Goal: Find specific page/section: Find specific page/section

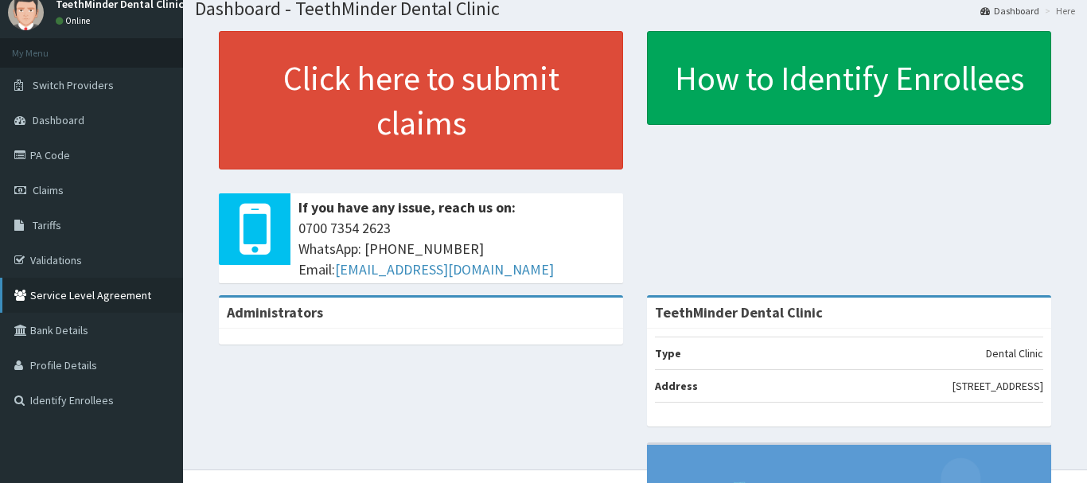
scroll to position [80, 0]
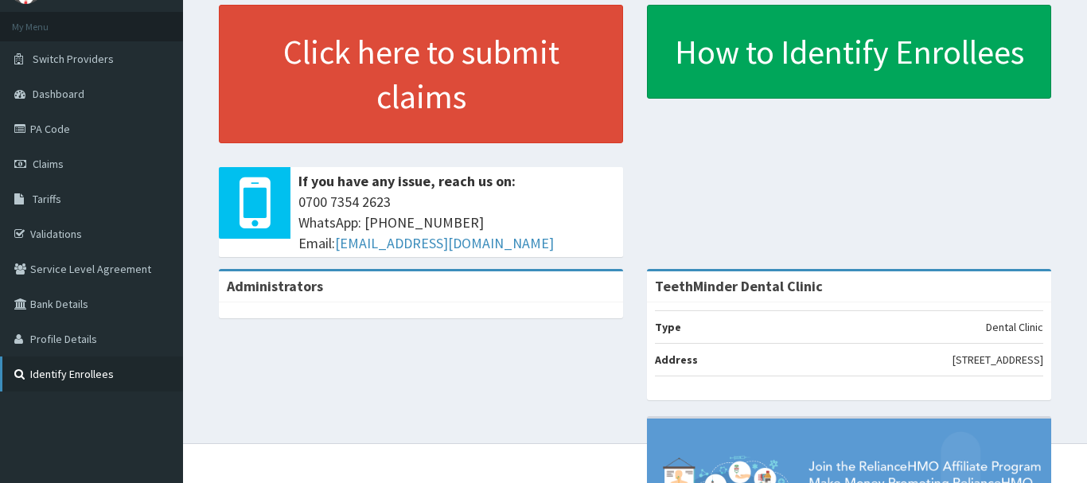
click at [56, 374] on link "Identify Enrollees" at bounding box center [91, 373] width 183 height 35
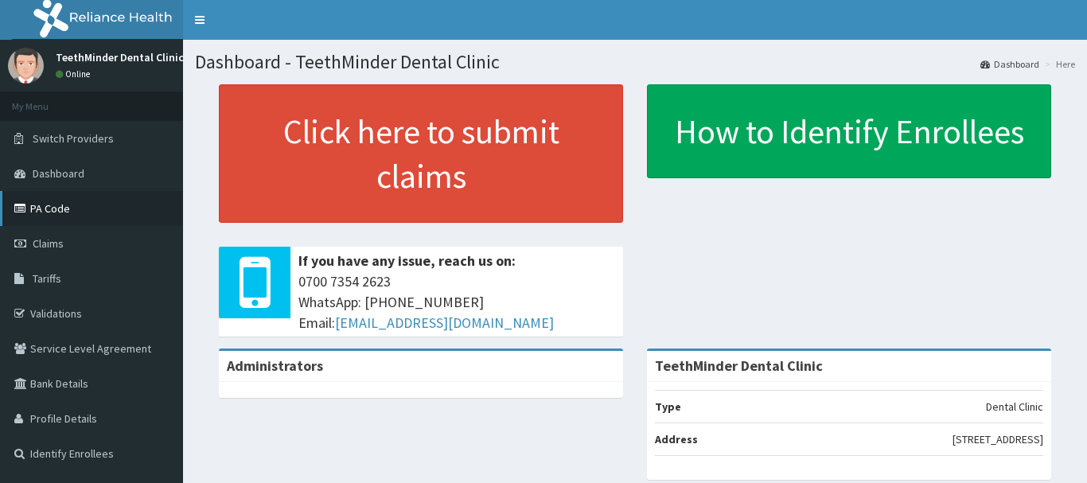
click at [53, 197] on link "PA Code" at bounding box center [91, 208] width 183 height 35
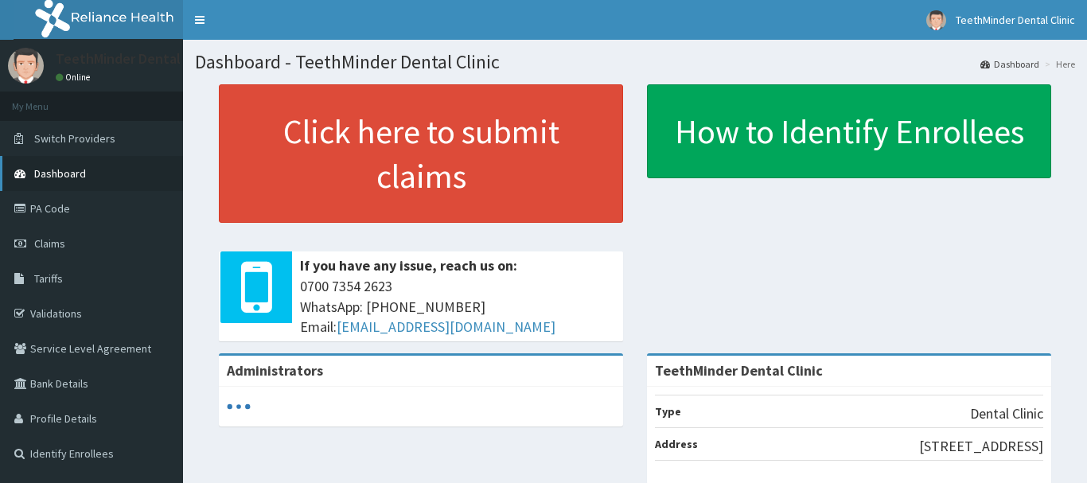
click at [39, 169] on span "Dashboard" at bounding box center [60, 173] width 52 height 14
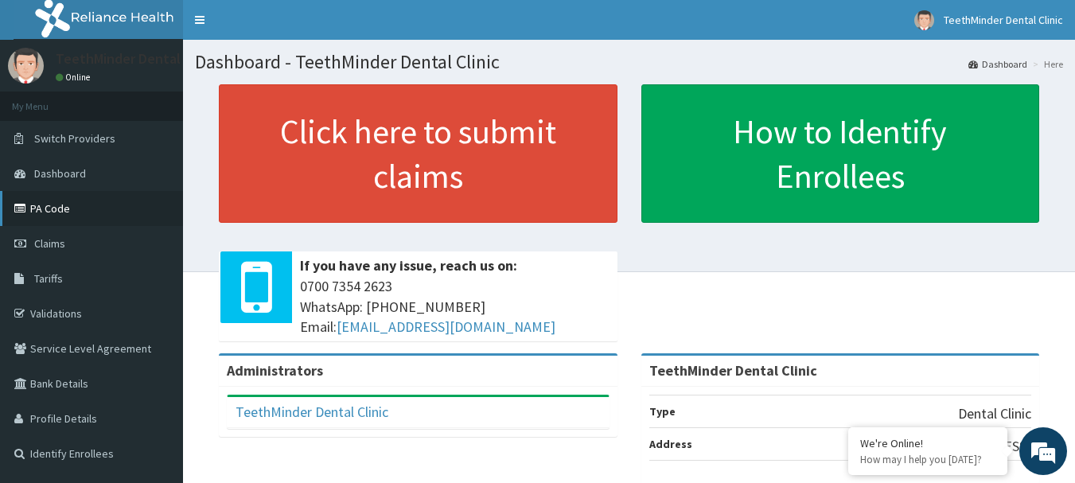
click at [69, 210] on link "PA Code" at bounding box center [91, 208] width 183 height 35
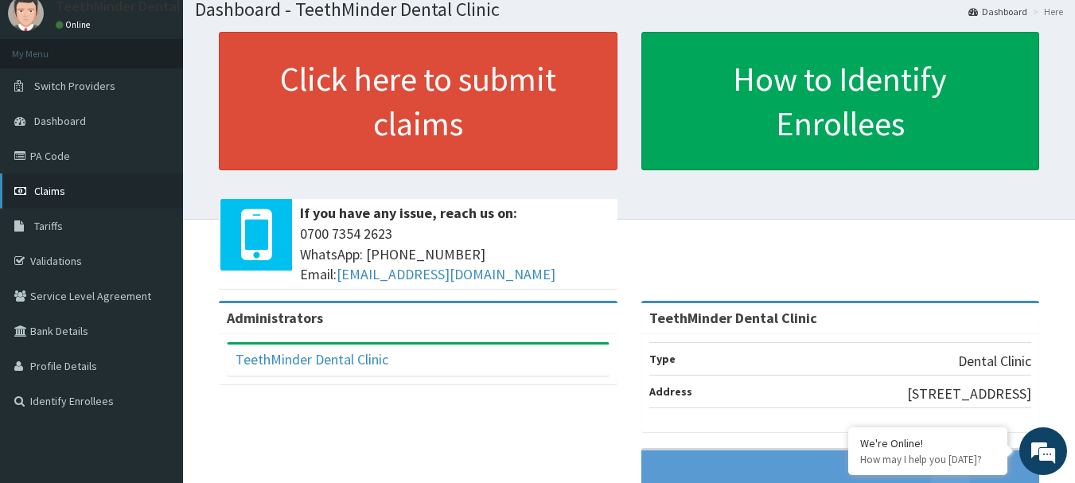
scroll to position [80, 0]
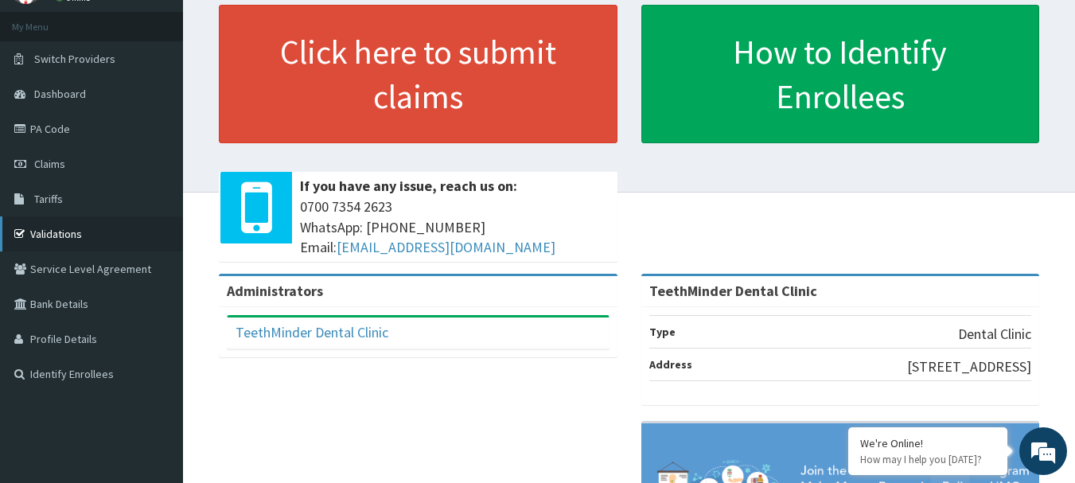
click at [54, 233] on link "Validations" at bounding box center [91, 233] width 183 height 35
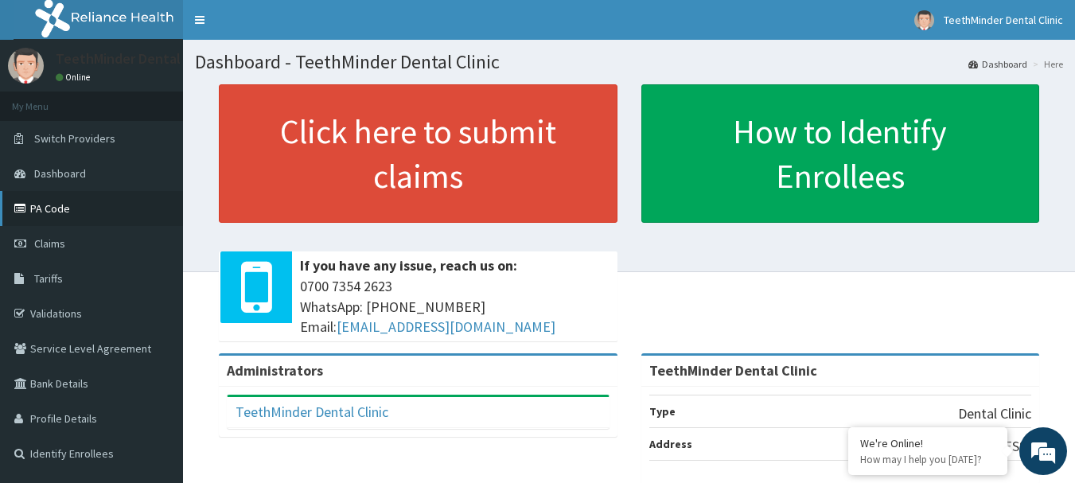
click at [70, 210] on link "PA Code" at bounding box center [91, 208] width 183 height 35
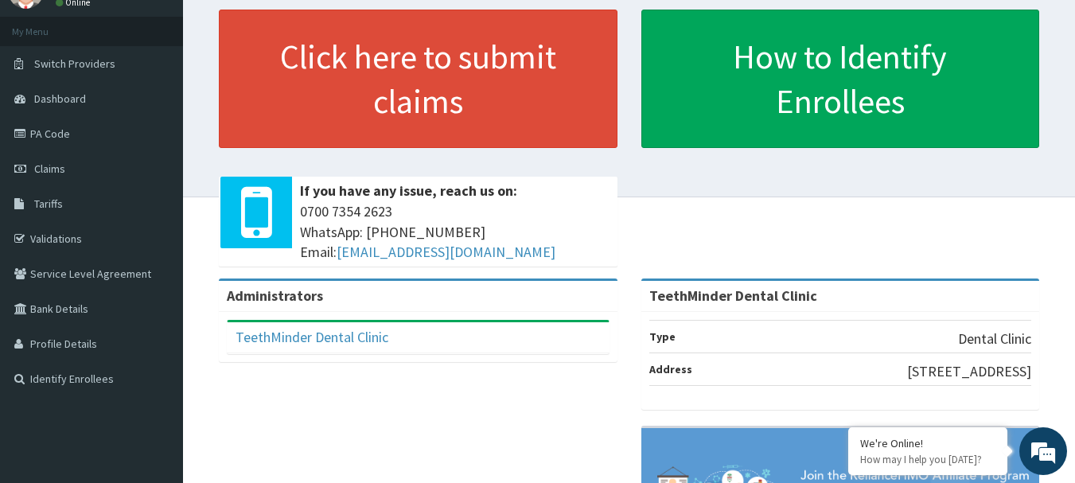
scroll to position [80, 0]
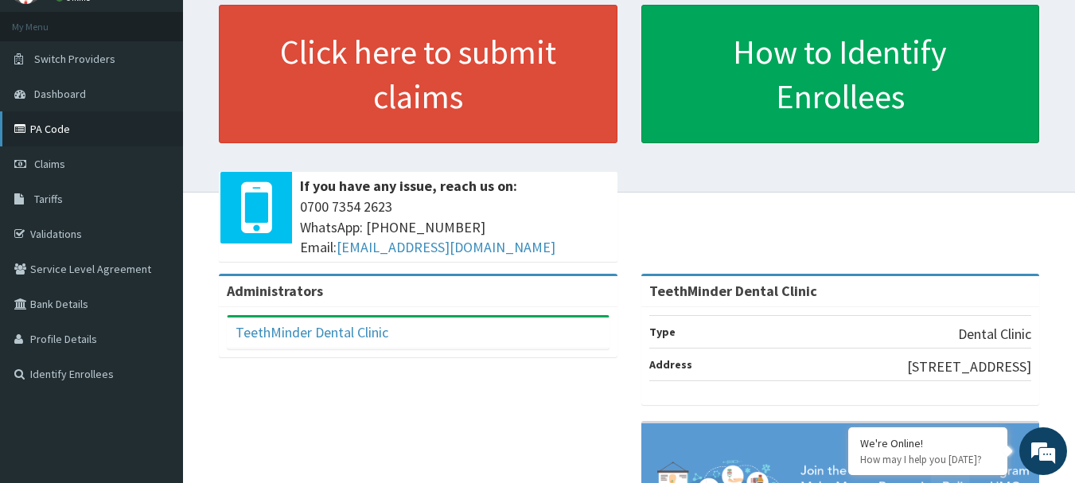
click at [41, 128] on link "PA Code" at bounding box center [91, 128] width 183 height 35
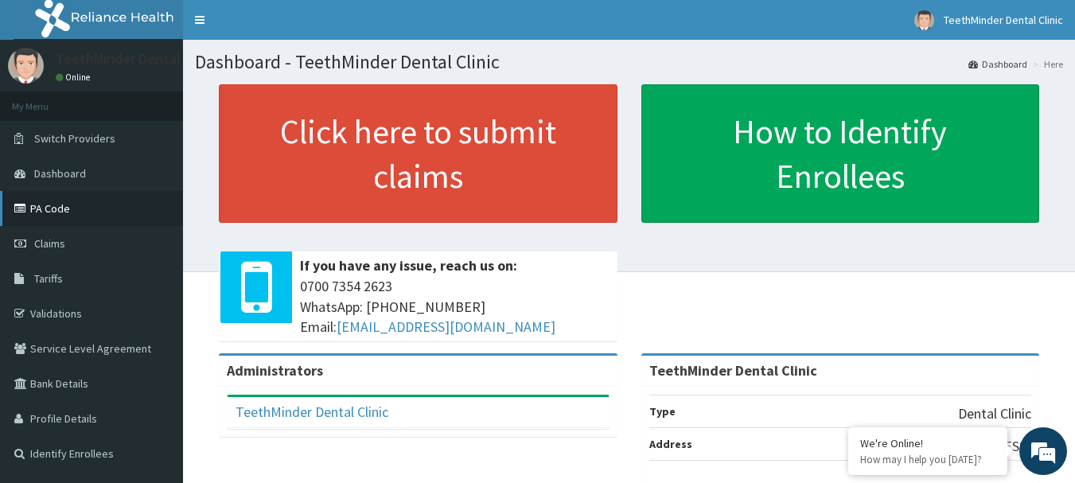
click at [45, 207] on link "PA Code" at bounding box center [91, 208] width 183 height 35
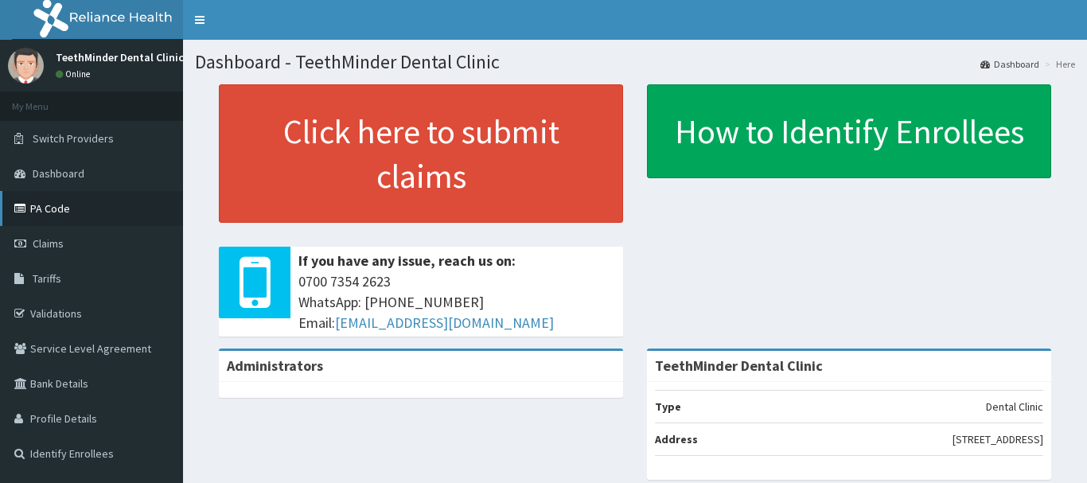
click at [61, 205] on link "PA Code" at bounding box center [91, 208] width 183 height 35
click at [71, 201] on link "PA Code" at bounding box center [91, 208] width 183 height 35
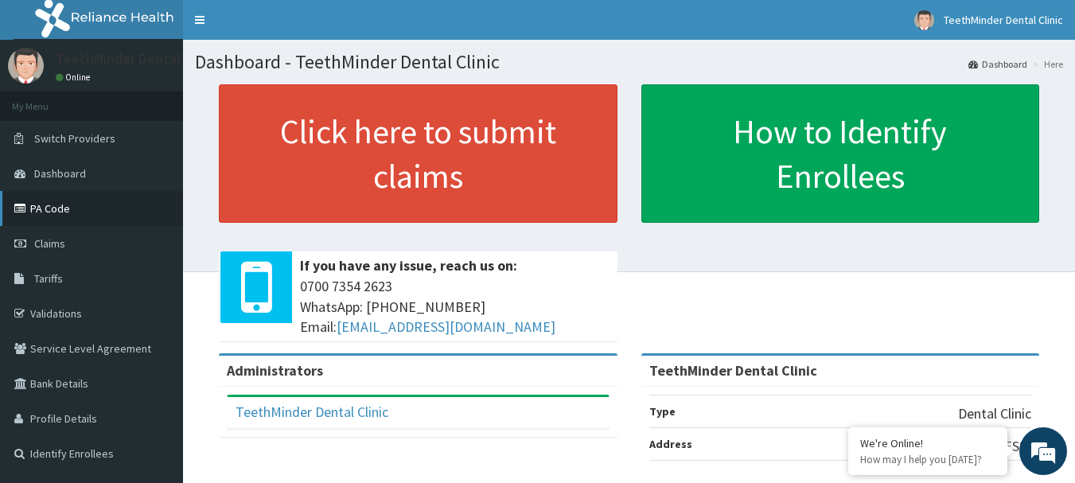
click at [41, 201] on link "PA Code" at bounding box center [91, 208] width 183 height 35
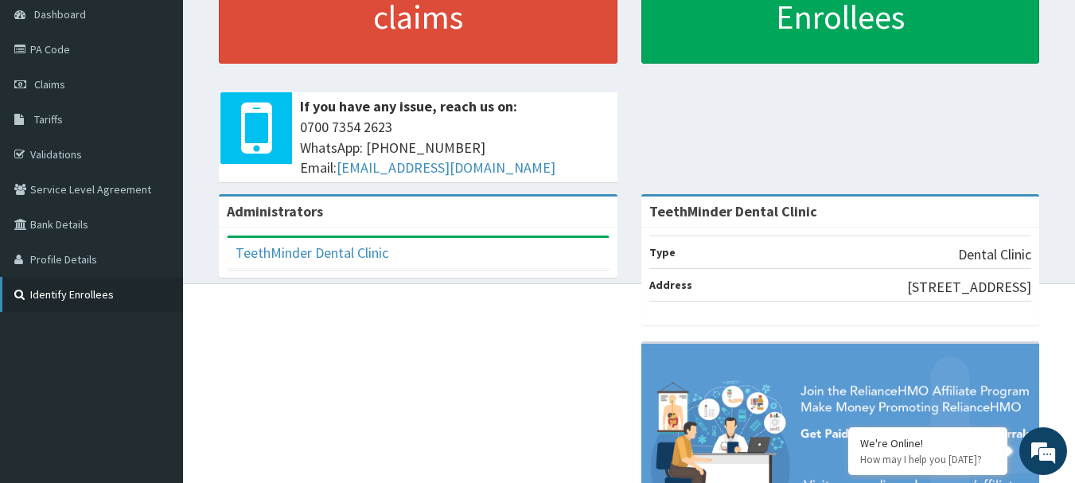
scroll to position [158, 0]
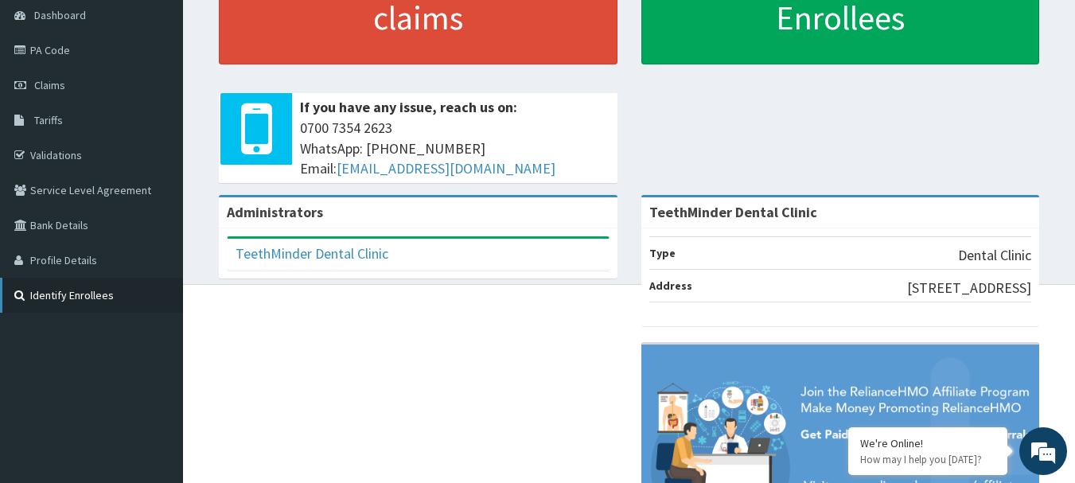
click at [98, 298] on link "Identify Enrollees" at bounding box center [91, 295] width 183 height 35
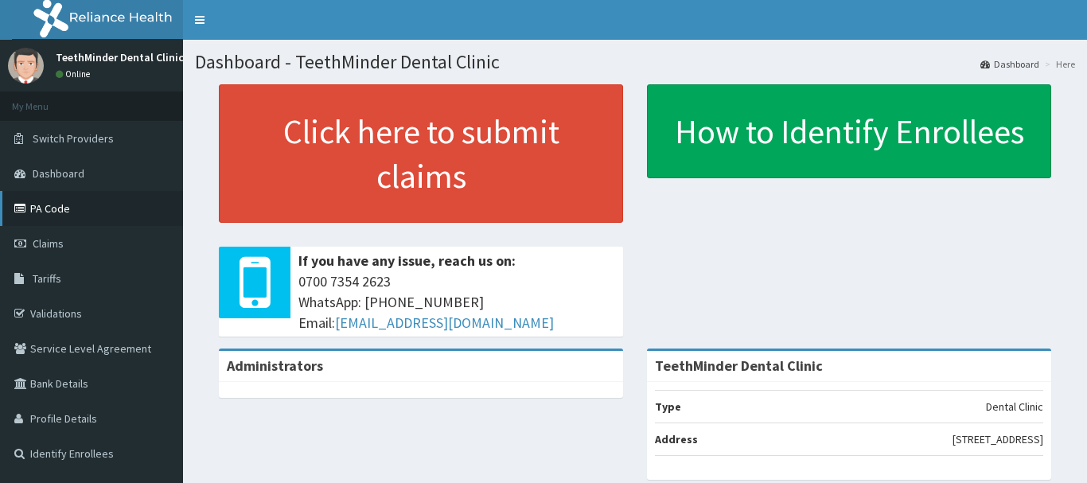
click at [45, 211] on link "PA Code" at bounding box center [91, 208] width 183 height 35
click at [118, 206] on link "PA Code" at bounding box center [91, 208] width 183 height 35
click at [72, 210] on link "PA Code" at bounding box center [91, 208] width 183 height 35
click at [173, 196] on link "PA Code" at bounding box center [91, 208] width 183 height 35
click at [151, 218] on link "PA Code" at bounding box center [91, 208] width 183 height 35
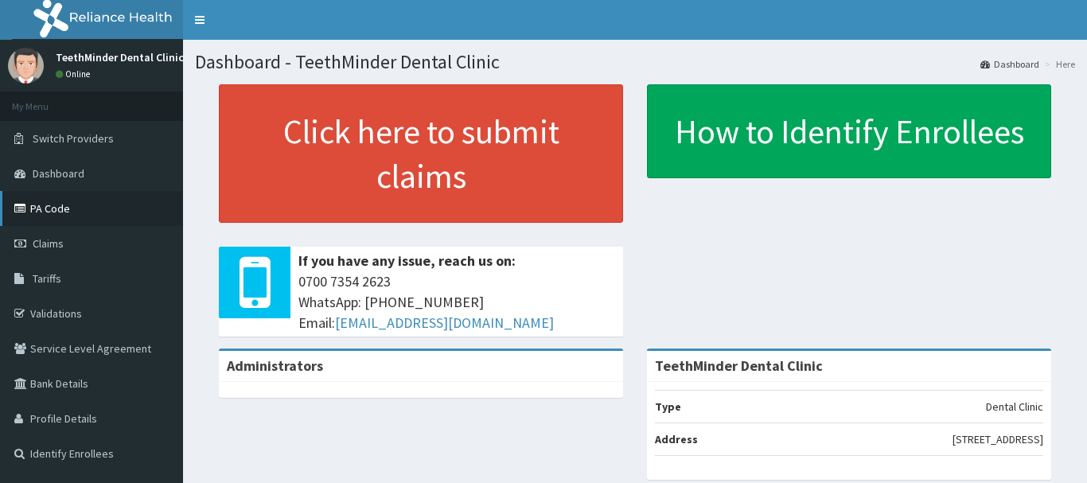
click at [155, 214] on link "PA Code" at bounding box center [91, 208] width 183 height 35
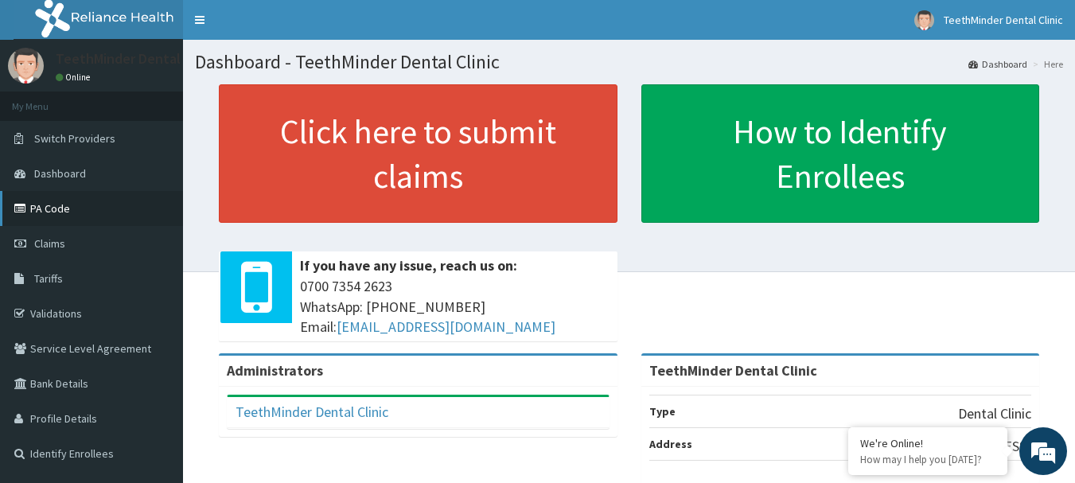
click at [64, 206] on link "PA Code" at bounding box center [91, 208] width 183 height 35
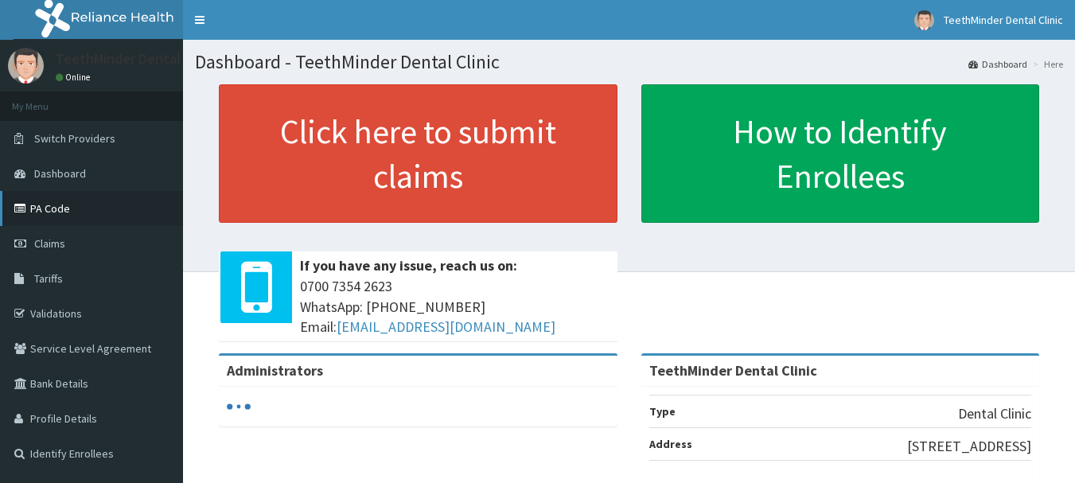
click at [111, 204] on link "PA Code" at bounding box center [91, 208] width 183 height 35
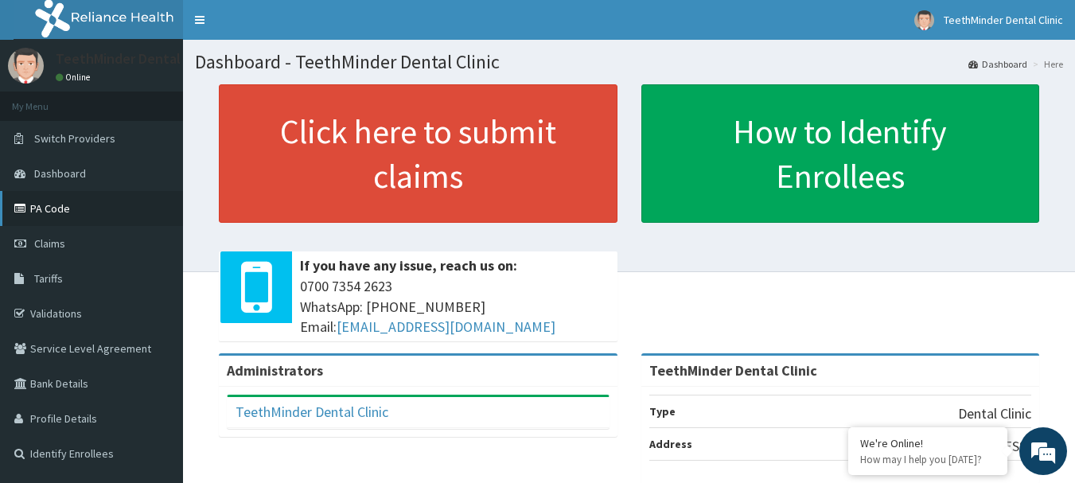
click at [147, 202] on link "PA Code" at bounding box center [91, 208] width 183 height 35
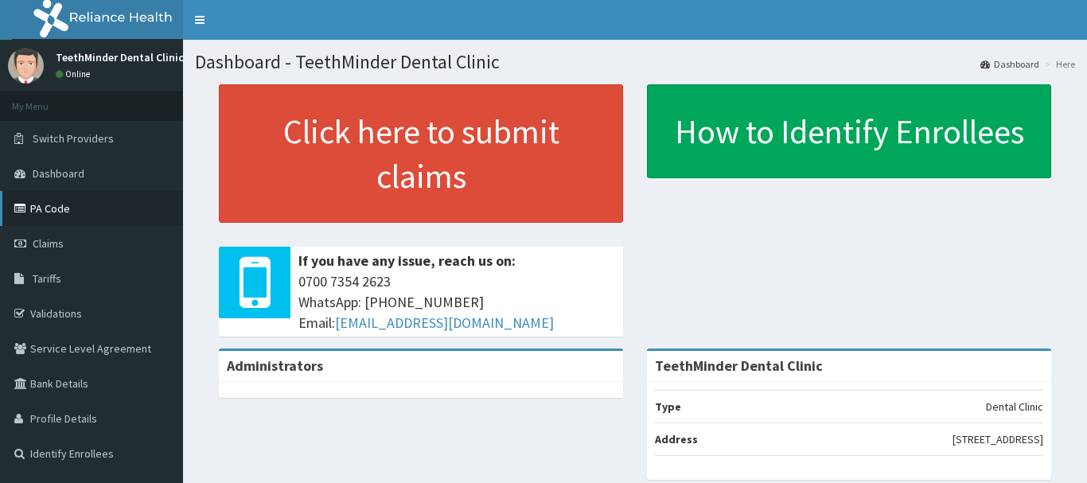
click at [162, 198] on link "PA Code" at bounding box center [91, 208] width 183 height 35
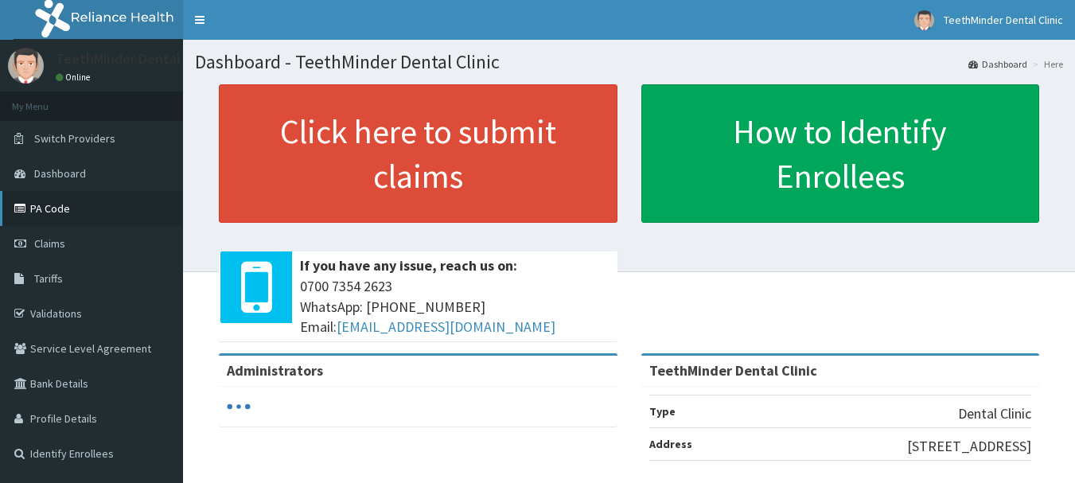
click at [130, 200] on link "PA Code" at bounding box center [91, 208] width 183 height 35
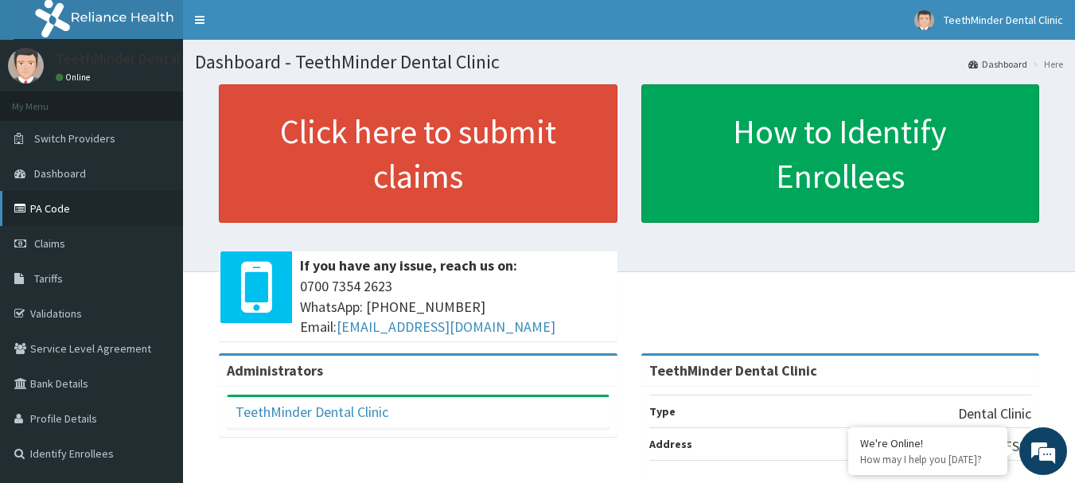
click at [107, 211] on link "PA Code" at bounding box center [91, 208] width 183 height 35
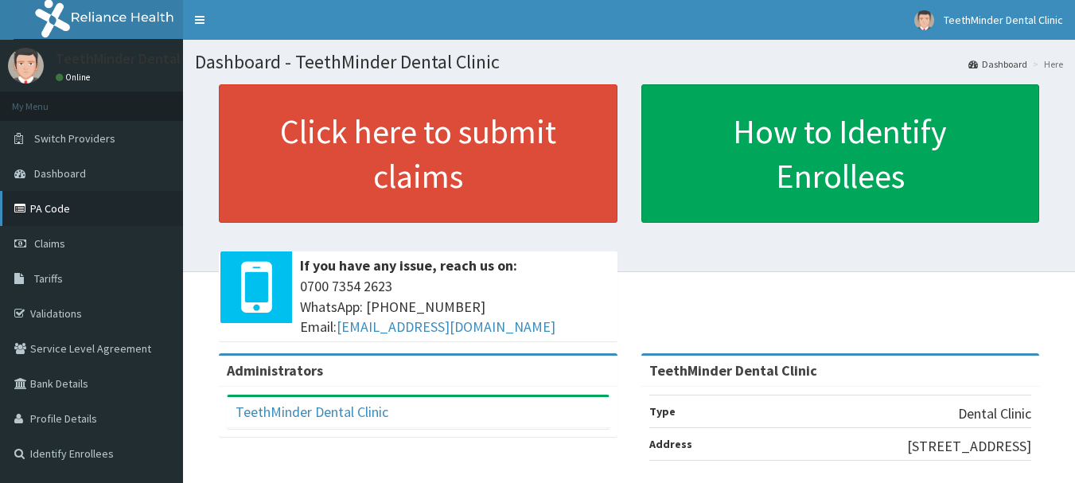
click at [33, 203] on link "PA Code" at bounding box center [91, 208] width 183 height 35
click at [42, 203] on link "PA Code" at bounding box center [91, 208] width 183 height 35
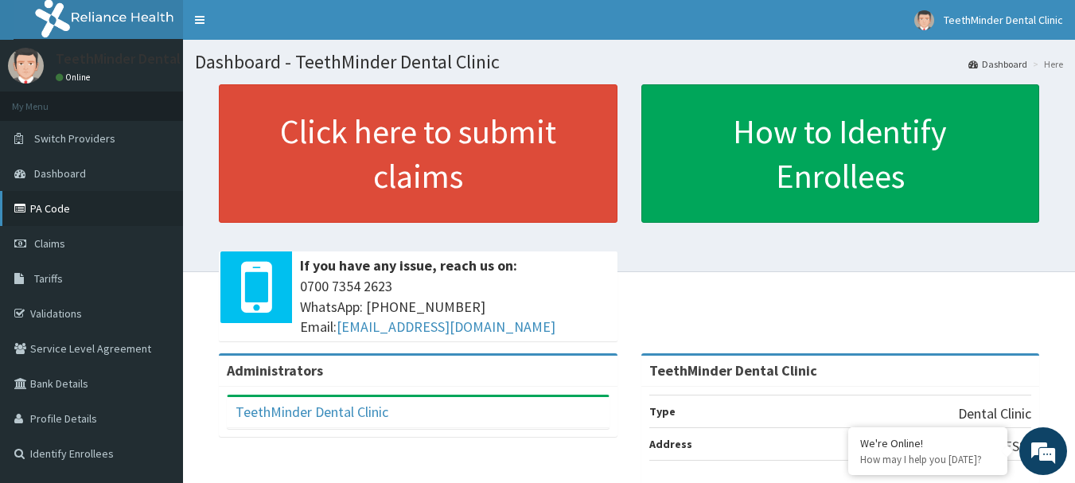
click at [77, 201] on link "PA Code" at bounding box center [91, 208] width 183 height 35
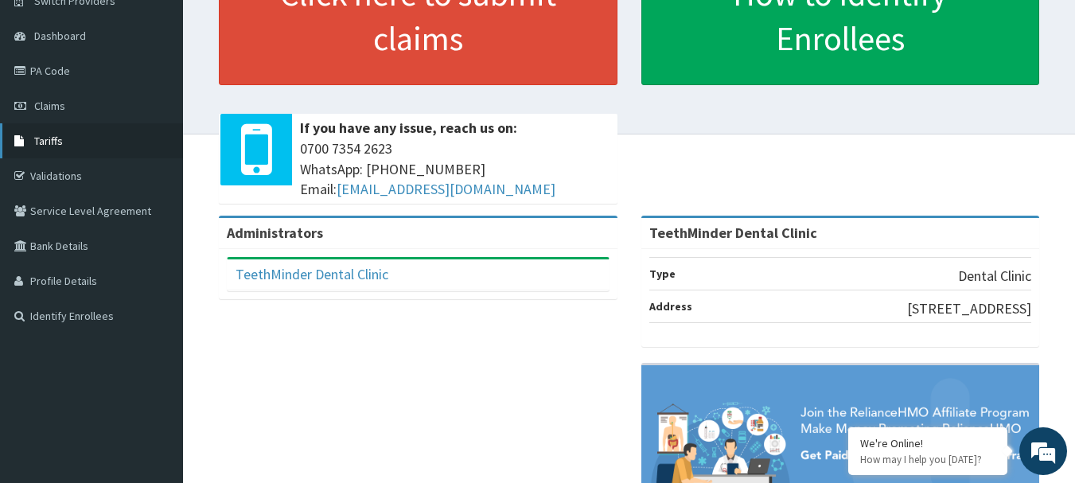
scroll to position [80, 0]
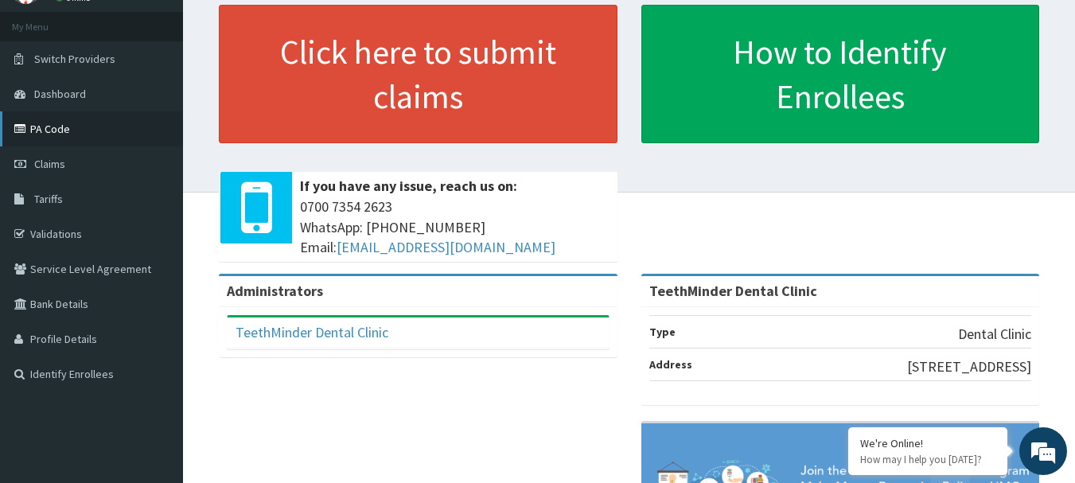
click at [44, 119] on link "PA Code" at bounding box center [91, 128] width 183 height 35
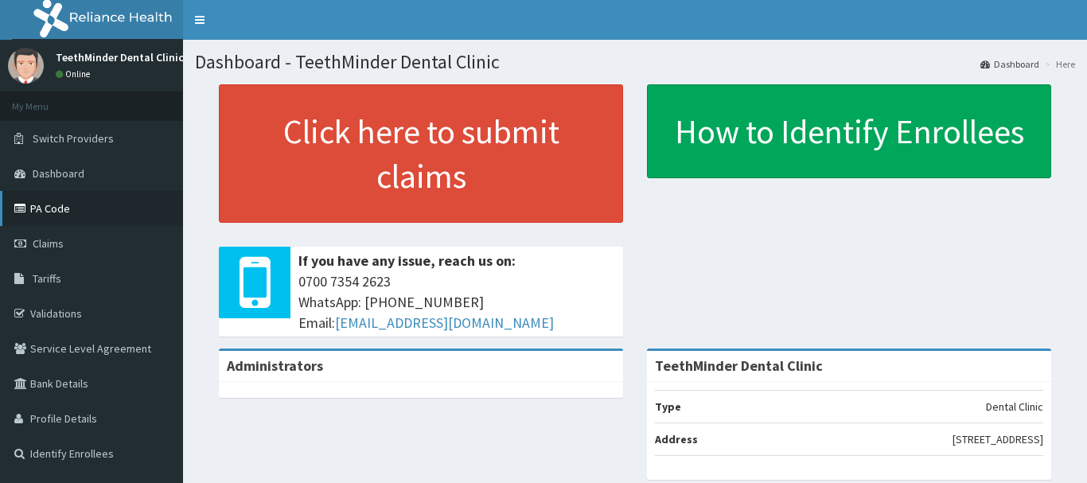
click at [76, 206] on link "PA Code" at bounding box center [91, 208] width 183 height 35
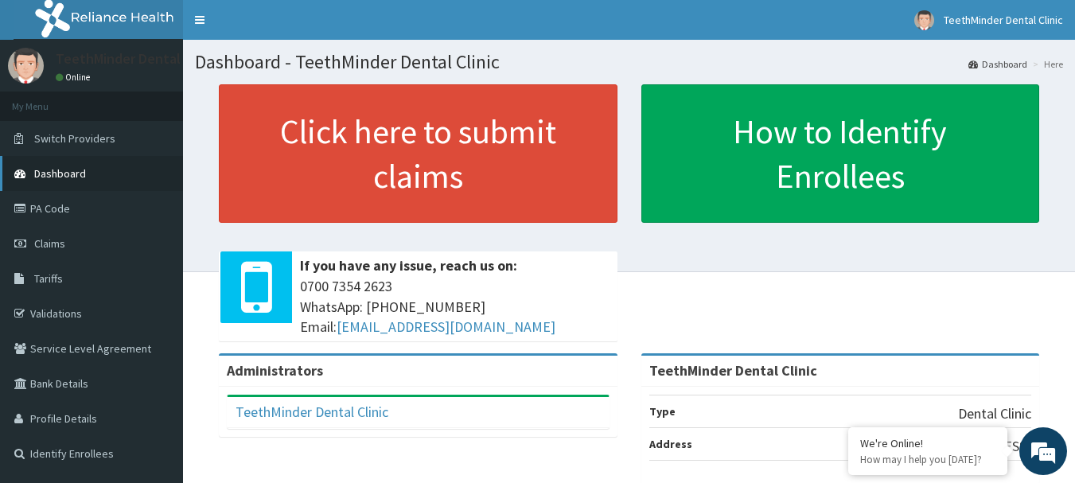
click at [73, 167] on span "Dashboard" at bounding box center [60, 173] width 52 height 14
click at [70, 211] on link "PA Code" at bounding box center [91, 208] width 183 height 35
click at [83, 198] on link "PA Code" at bounding box center [91, 208] width 183 height 35
click at [79, 208] on link "PA Code" at bounding box center [91, 208] width 183 height 35
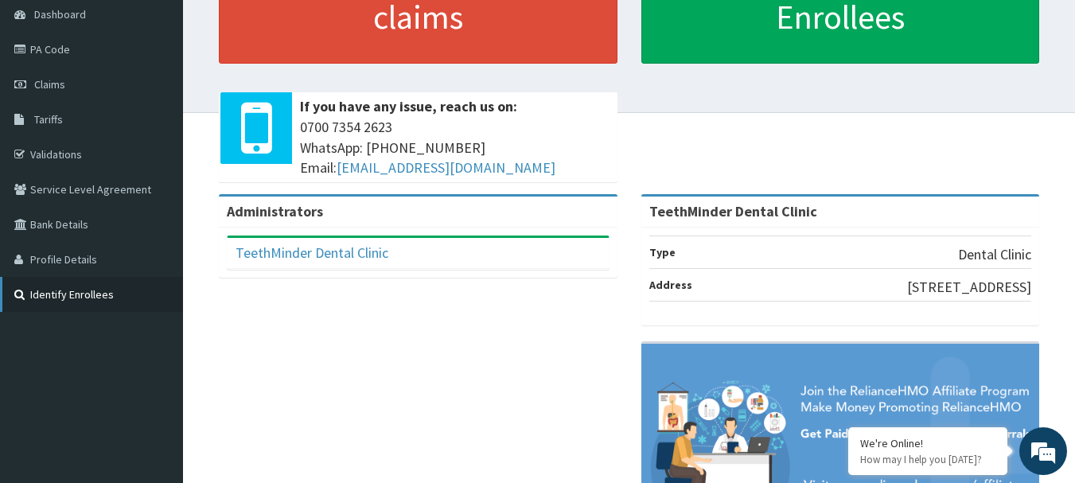
click at [88, 293] on link "Identify Enrollees" at bounding box center [91, 294] width 183 height 35
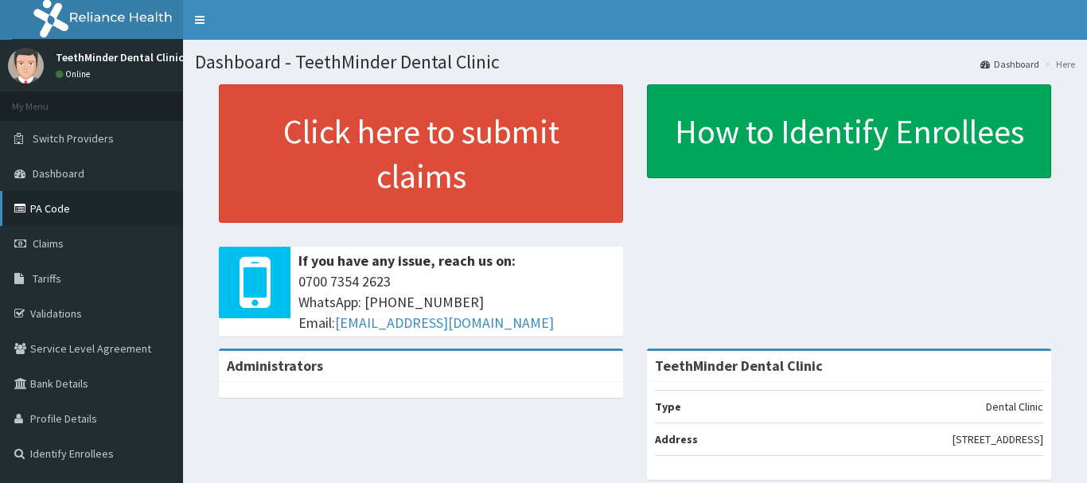
drag, startPoint x: 0, startPoint y: 0, endPoint x: 83, endPoint y: 203, distance: 219.1
click at [83, 203] on link "PA Code" at bounding box center [91, 208] width 183 height 35
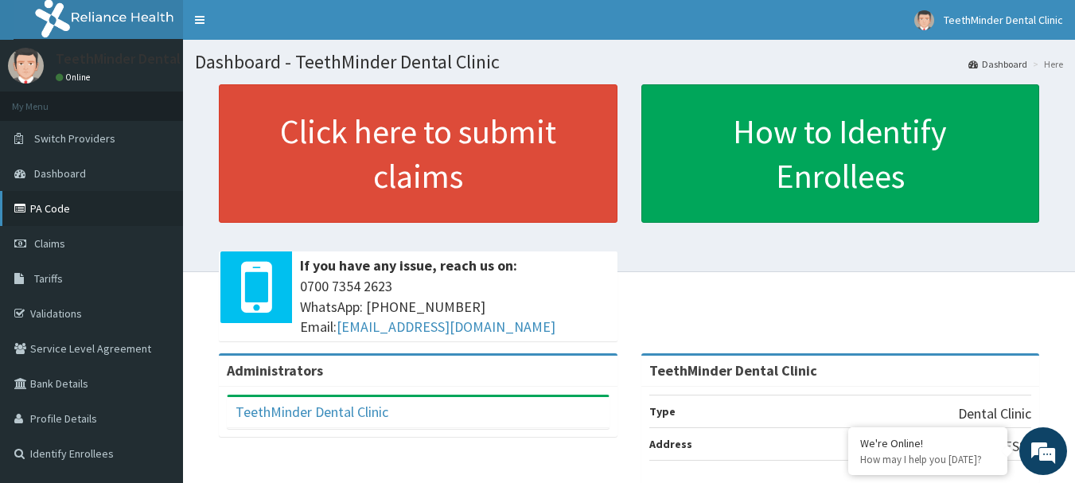
click at [116, 197] on link "PA Code" at bounding box center [91, 208] width 183 height 35
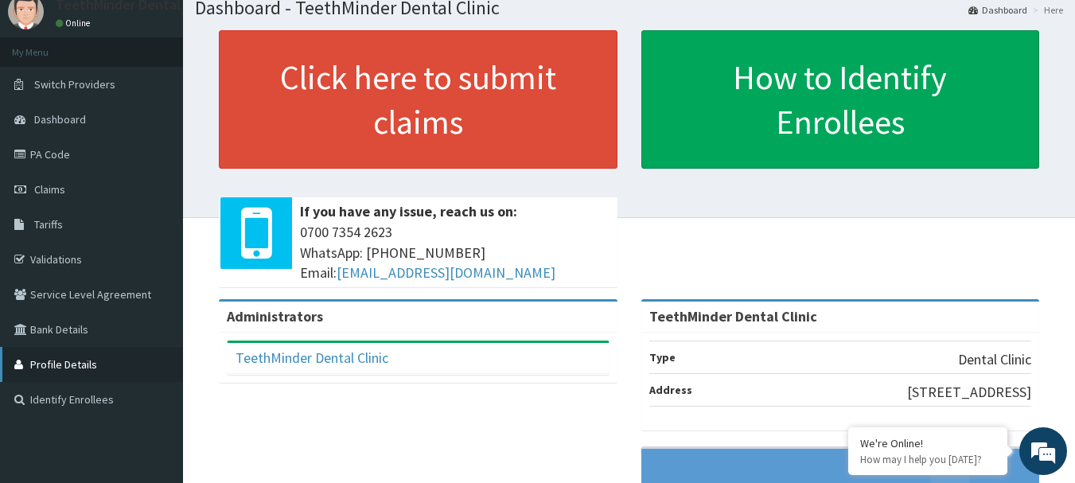
scroll to position [80, 0]
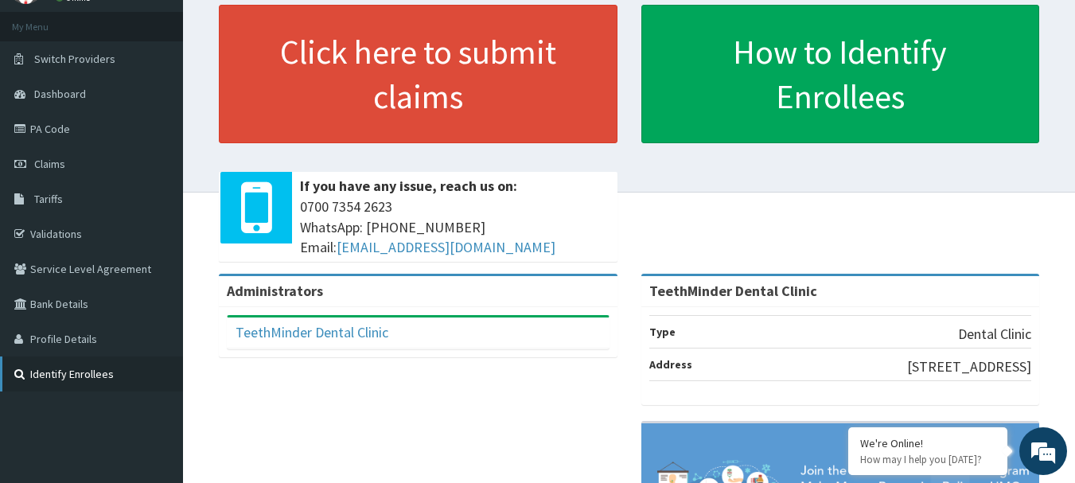
click at [125, 372] on link "Identify Enrollees" at bounding box center [91, 373] width 183 height 35
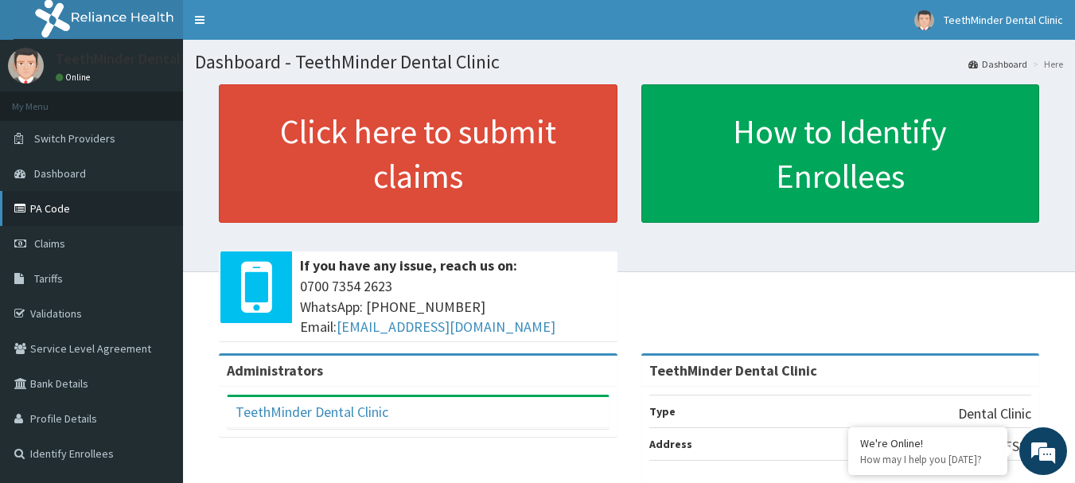
click at [74, 205] on link "PA Code" at bounding box center [91, 208] width 183 height 35
